Goal: Information Seeking & Learning: Learn about a topic

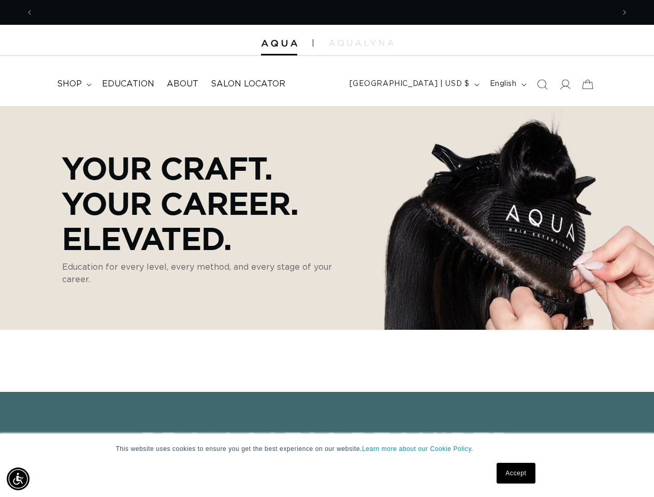
click at [327, 249] on p "Your Craft. Your Career. Elevated." at bounding box center [209, 203] width 295 height 106
click at [18, 479] on img "Accessibility Menu" at bounding box center [18, 479] width 23 height 23
